Goal: Information Seeking & Learning: Learn about a topic

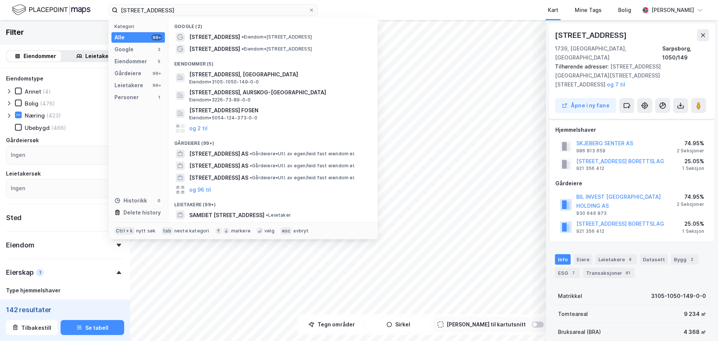
click at [151, 10] on input "[STREET_ADDRESS]" at bounding box center [213, 9] width 191 height 11
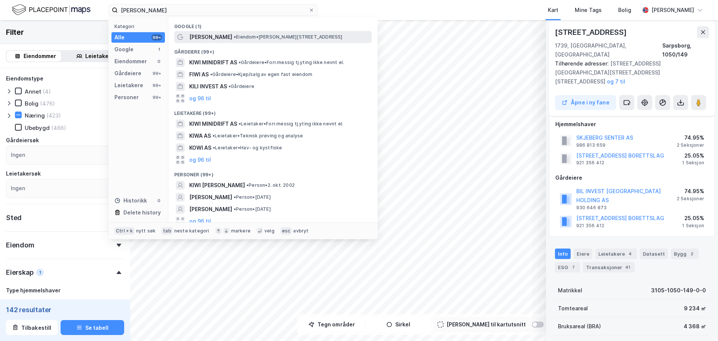
type input "[PERSON_NAME]"
click at [234, 36] on span "• Eiendom • [PERSON_NAME][STREET_ADDRESS]" at bounding box center [288, 37] width 109 height 6
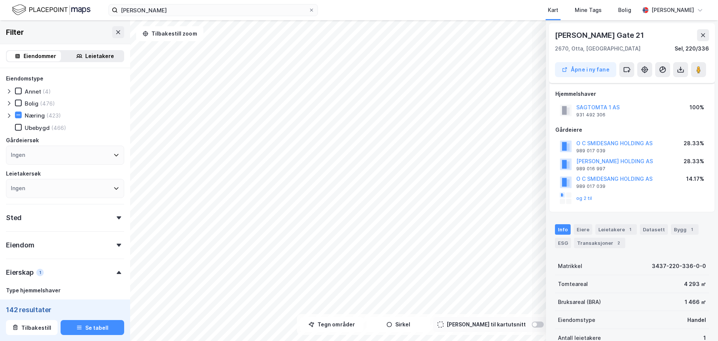
scroll to position [6, 0]
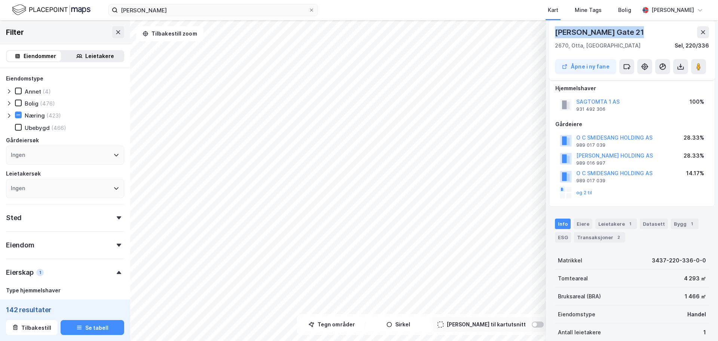
drag, startPoint x: 636, startPoint y: 31, endPoint x: 556, endPoint y: 33, distance: 79.3
click at [556, 33] on div "[PERSON_NAME] Gate 21" at bounding box center [600, 32] width 90 height 12
copy div "[PERSON_NAME] Gate 21"
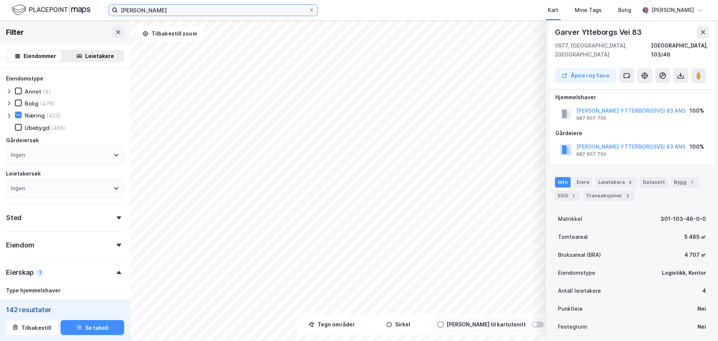
click at [154, 13] on input "[PERSON_NAME]" at bounding box center [213, 9] width 191 height 11
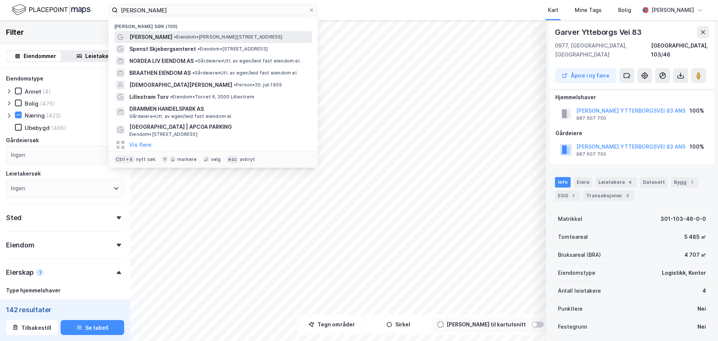
click at [204, 36] on span "• Eiendom • [PERSON_NAME][STREET_ADDRESS]" at bounding box center [228, 37] width 109 height 6
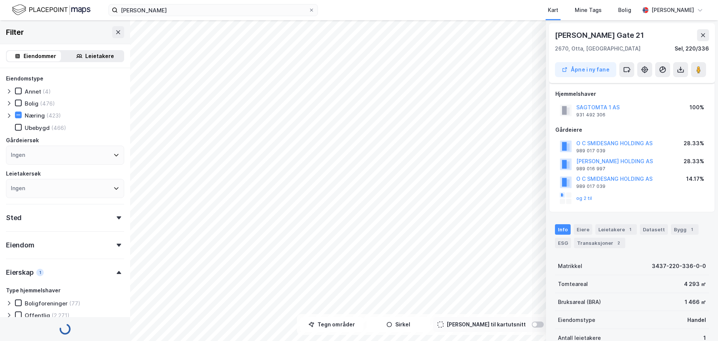
scroll to position [6, 0]
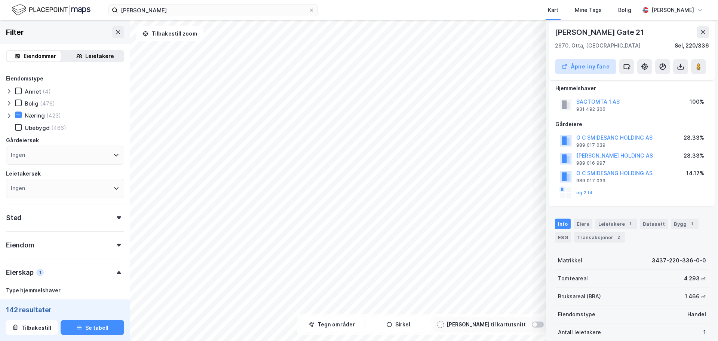
click at [598, 67] on button "Åpne i ny fane" at bounding box center [585, 66] width 61 height 15
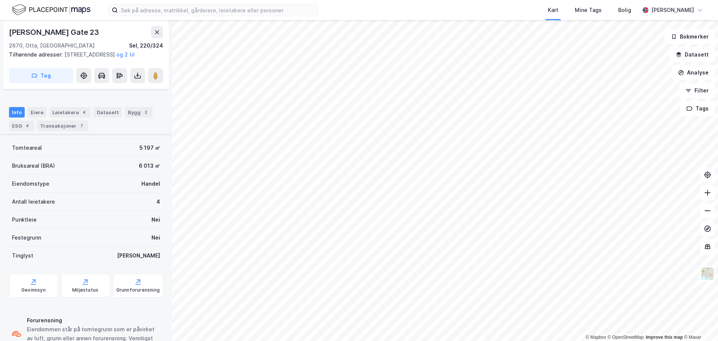
scroll to position [75, 0]
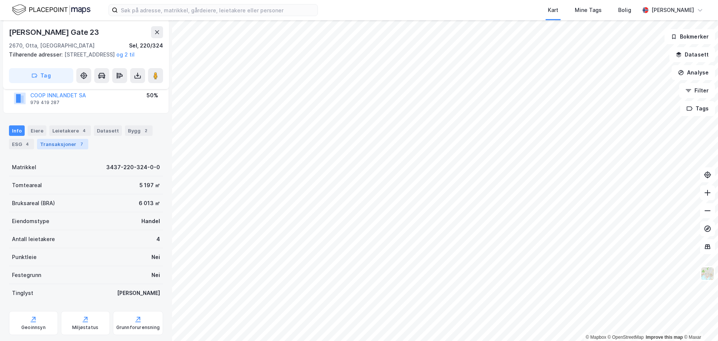
click at [71, 149] on div "Transaksjoner 7" at bounding box center [62, 144] width 51 height 10
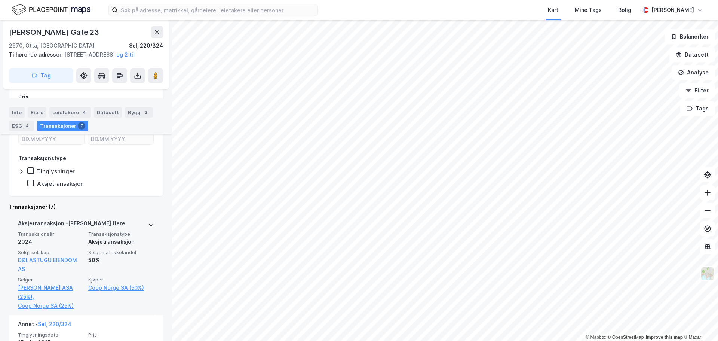
scroll to position [150, 0]
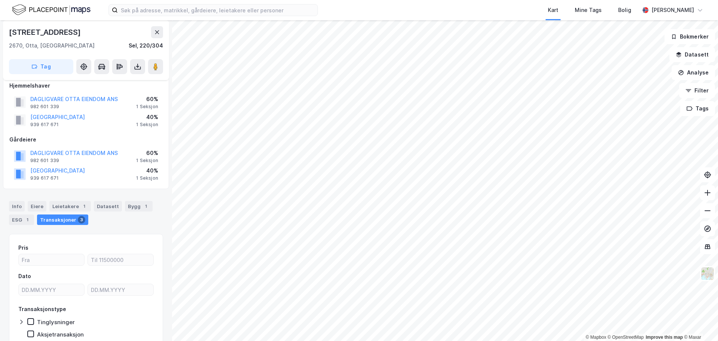
scroll to position [4, 0]
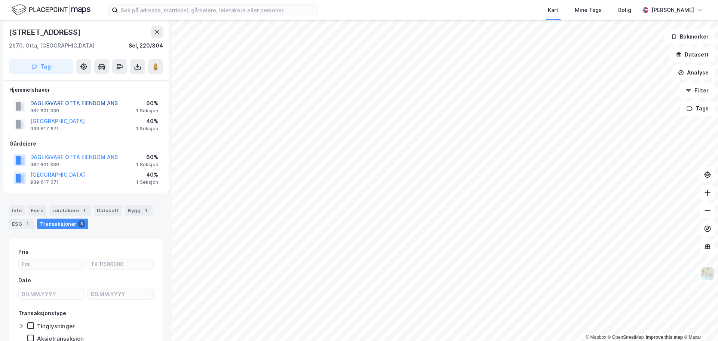
click at [0, 0] on button "DAGLIGVARE OTTA EIENDOM ANS" at bounding box center [0, 0] width 0 height 0
